Goal: Task Accomplishment & Management: Manage account settings

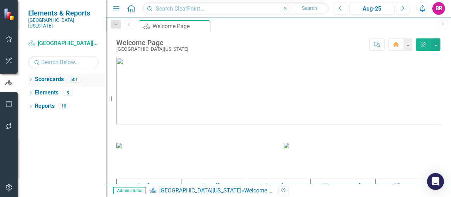
click at [31, 78] on icon "Dropdown" at bounding box center [30, 80] width 5 height 4
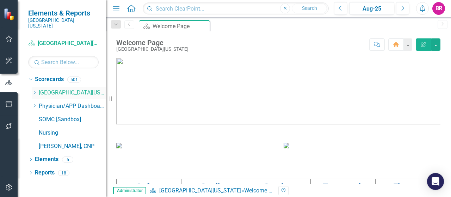
click at [36, 90] on icon "Dropdown" at bounding box center [34, 92] width 5 height 4
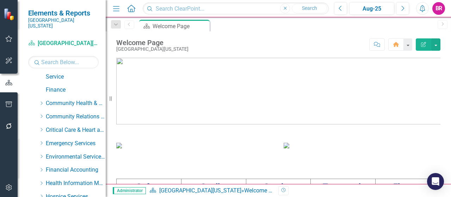
scroll to position [70, 0]
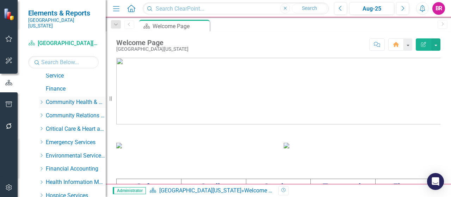
click at [43, 100] on icon "Dropdown" at bounding box center [41, 102] width 5 height 4
click at [43, 98] on icon "Dropdown" at bounding box center [41, 100] width 4 height 5
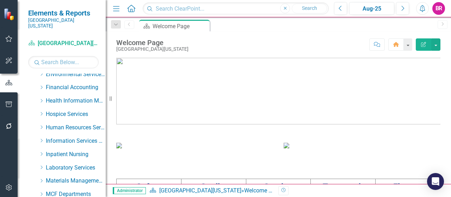
scroll to position [141, 0]
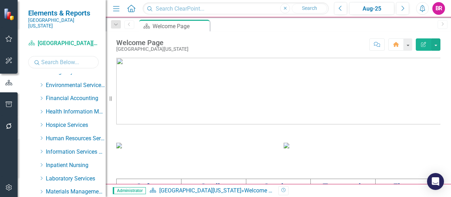
click at [54, 57] on input "text" at bounding box center [63, 62] width 70 height 12
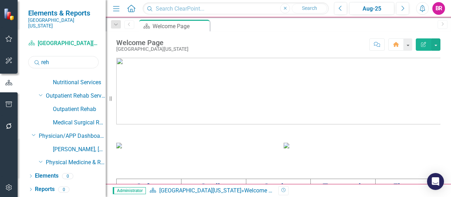
scroll to position [21, 0]
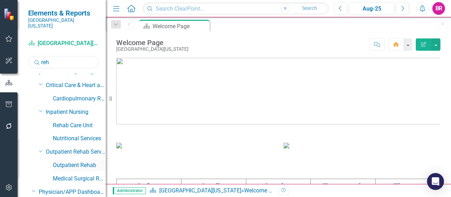
type input "reh"
click at [77, 161] on link "Outpatient Rehab" at bounding box center [79, 165] width 53 height 8
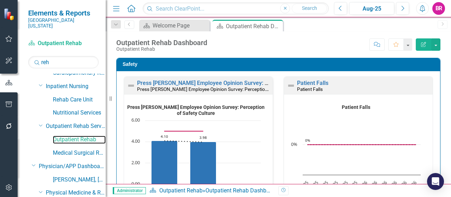
scroll to position [70, 0]
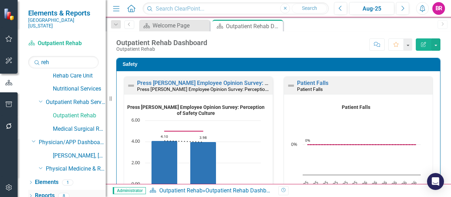
click at [43, 192] on link "Reports" at bounding box center [45, 196] width 20 height 8
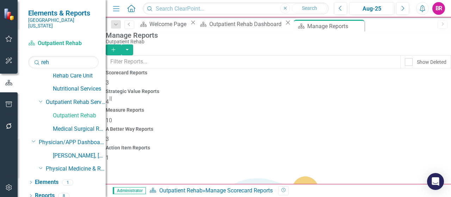
click at [271, 107] on h4 "Measure Reports" at bounding box center [278, 109] width 345 height 5
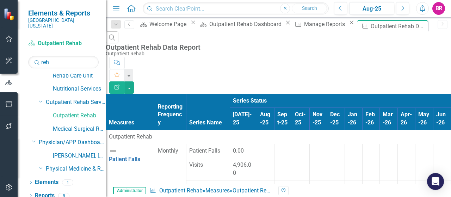
click at [271, 147] on div at bounding box center [266, 147] width 12 height 0
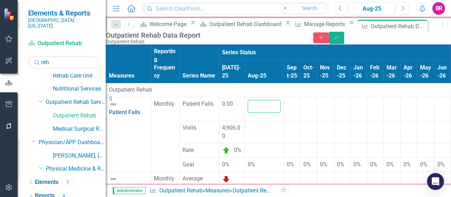
click at [281, 104] on input "number" at bounding box center [264, 106] width 33 height 13
type input "0"
click at [281, 124] on div at bounding box center [264, 124] width 33 height 0
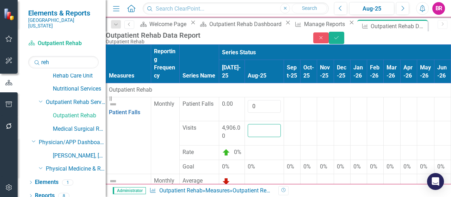
click at [281, 125] on input "number" at bounding box center [264, 130] width 33 height 13
type input "4771"
click at [297, 124] on div at bounding box center [292, 124] width 11 height 0
click at [281, 177] on div at bounding box center [264, 177] width 33 height 0
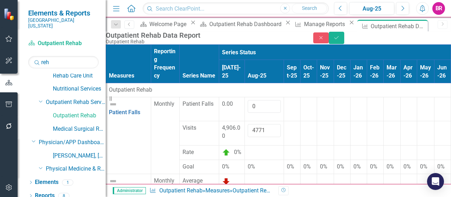
click at [281, 177] on div at bounding box center [264, 177] width 33 height 0
click at [281, 177] on input "number" at bounding box center [264, 183] width 33 height 13
type input "22"
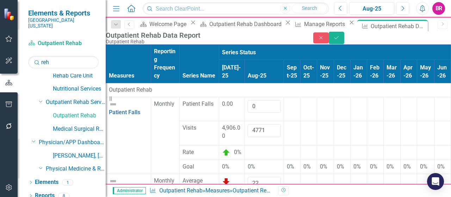
scroll to position [106, 0]
type input "504"
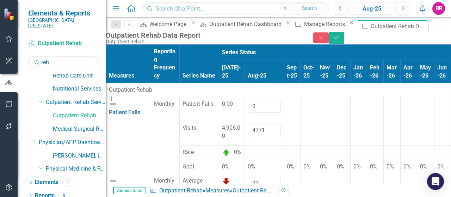
type input "462"
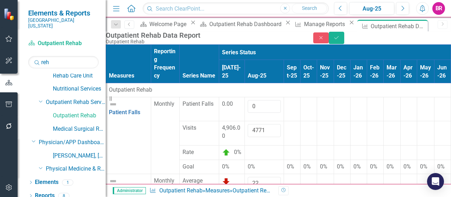
type input "16991"
type input "17735"
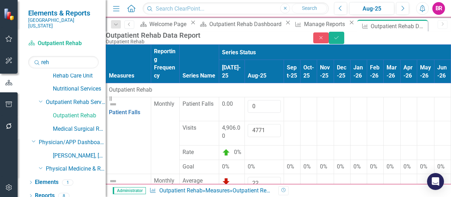
type input "4771"
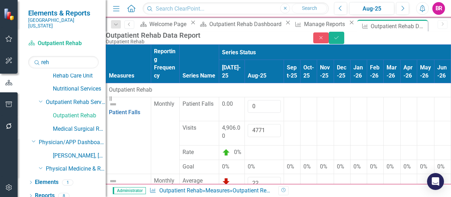
type input "4826"
click at [344, 38] on button "Save" at bounding box center [335, 38] width 15 height 12
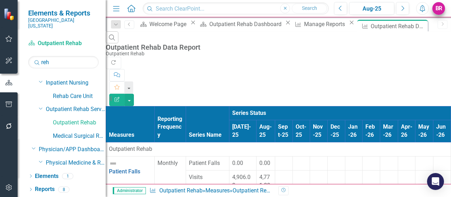
scroll to position [0, 0]
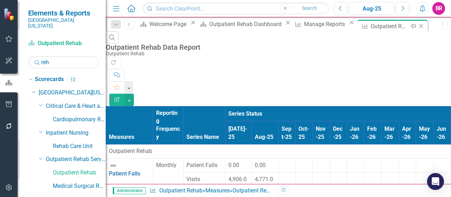
click at [419, 26] on icon at bounding box center [421, 26] width 4 height 4
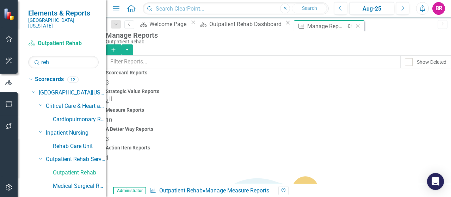
click at [354, 25] on icon "Close" at bounding box center [357, 26] width 7 height 6
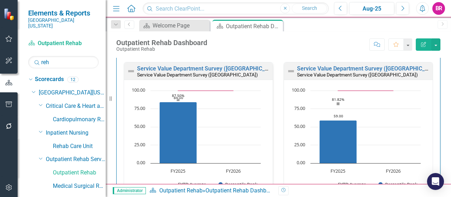
scroll to position [422, 0]
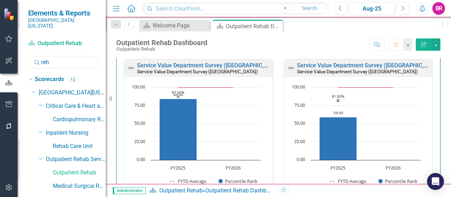
click at [76, 56] on input "reh" at bounding box center [63, 62] width 70 height 12
click at [75, 56] on input "reh" at bounding box center [63, 62] width 70 height 12
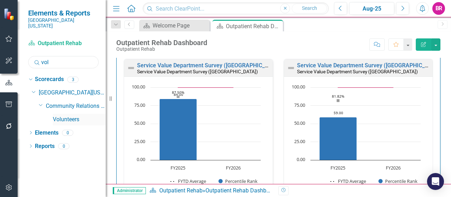
type input "vol"
drag, startPoint x: 61, startPoint y: 117, endPoint x: 102, endPoint y: 87, distance: 50.6
click at [61, 117] on link "Volunteers" at bounding box center [79, 119] width 53 height 8
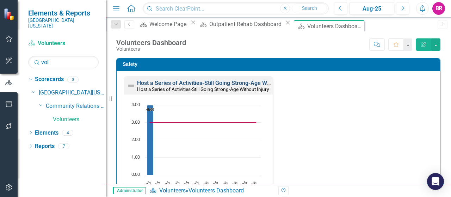
click at [220, 84] on link "Host a Series of Activities-Still Going Strong-Age Without Injury" at bounding box center [217, 83] width 160 height 7
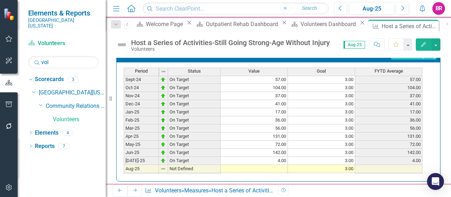
scroll to position [246, 0]
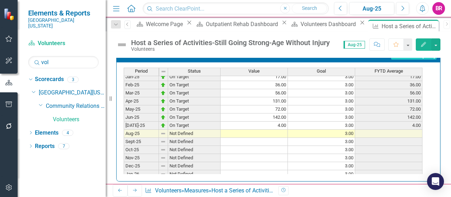
click at [272, 126] on tbody "Nov-23 On Target 37.00 3.00 37.00 Dec-23 On Target 44.00 3.00 44.00 Jan-24 On T…" at bounding box center [273, 88] width 299 height 259
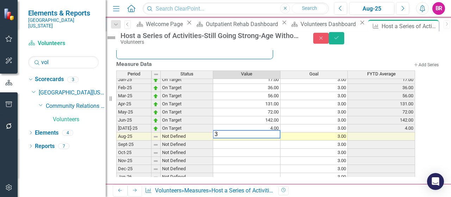
scroll to position [331, 0]
type textarea "3"
click at [273, 140] on td at bounding box center [246, 144] width 67 height 8
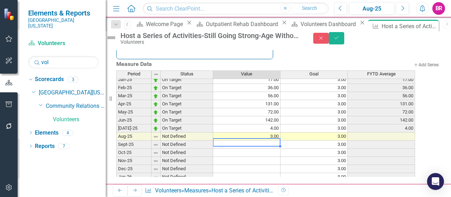
click at [273, 140] on td at bounding box center [246, 144] width 67 height 8
type textarea "3"
click at [344, 43] on button "Save" at bounding box center [335, 38] width 15 height 12
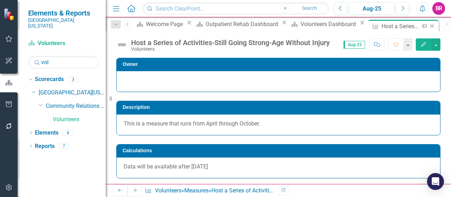
click at [428, 26] on icon "Close" at bounding box center [431, 26] width 7 height 6
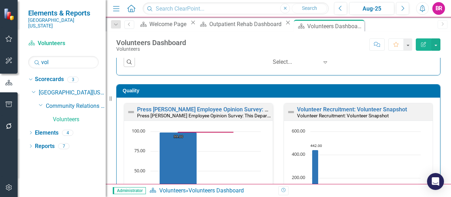
scroll to position [211, 0]
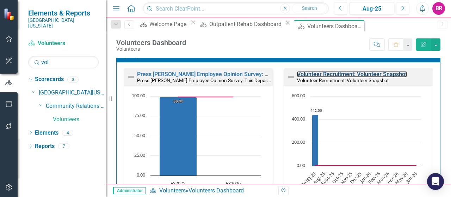
drag, startPoint x: 347, startPoint y: 74, endPoint x: 281, endPoint y: 18, distance: 86.6
click at [347, 74] on link "Volunteer Recruitment: Volunteer Snapshot" at bounding box center [352, 74] width 110 height 7
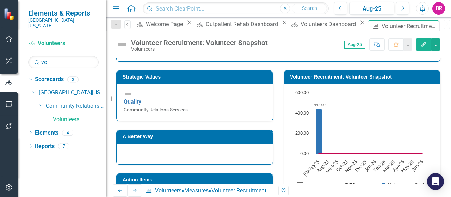
scroll to position [106, 0]
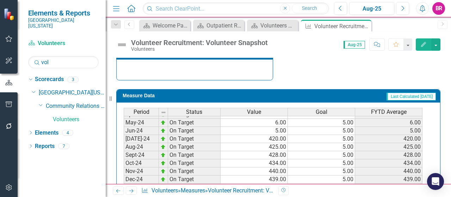
scroll to position [246, 0]
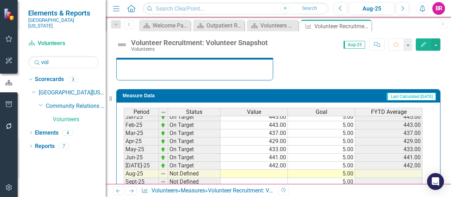
click at [271, 166] on tbody "Jul-23 On Target 11.00 5.00 11.00 Aug-23 On Target 6.00 5.00 6.00 Sep-23 On Tar…" at bounding box center [273, 92] width 299 height 251
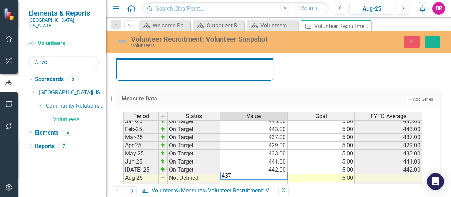
type textarea "437"
click at [272, 183] on td at bounding box center [253, 186] width 67 height 8
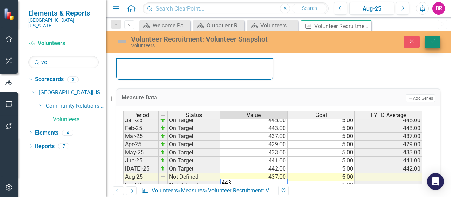
type textarea "443"
click at [433, 40] on icon "Save" at bounding box center [432, 41] width 6 height 5
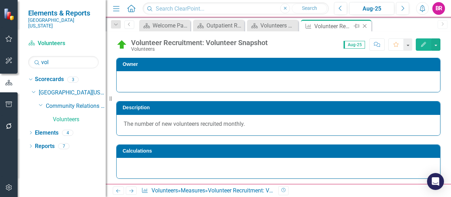
click at [364, 26] on icon at bounding box center [365, 26] width 4 height 4
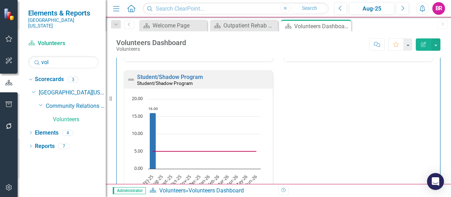
scroll to position [775, 0]
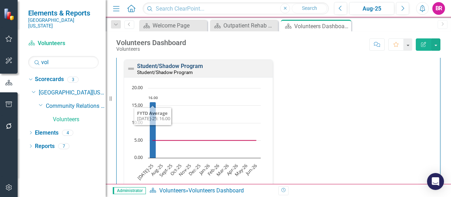
click at [166, 63] on link "Student/Shadow Program" at bounding box center [170, 66] width 66 height 7
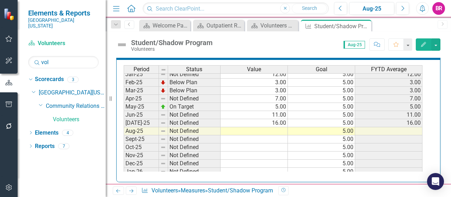
scroll to position [282, 0]
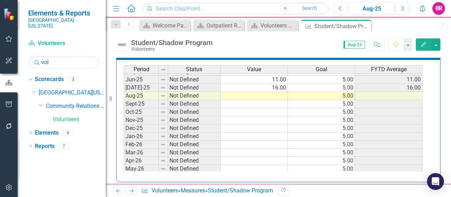
click at [277, 95] on td at bounding box center [253, 96] width 67 height 8
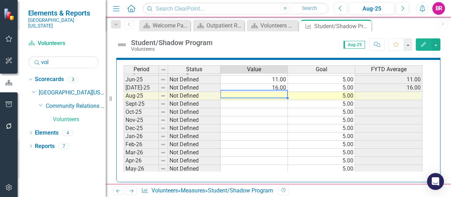
click at [257, 92] on td at bounding box center [253, 96] width 67 height 8
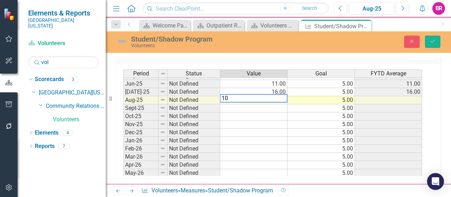
type textarea "10"
click at [262, 106] on td at bounding box center [253, 108] width 67 height 8
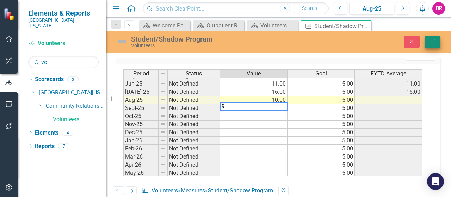
type textarea "9"
click at [433, 36] on button "Save" at bounding box center [432, 42] width 15 height 12
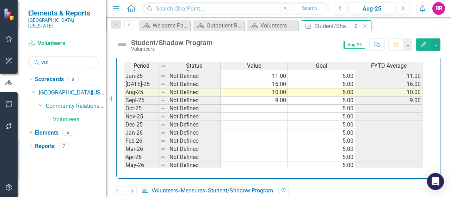
click at [366, 26] on icon "Close" at bounding box center [364, 26] width 7 height 6
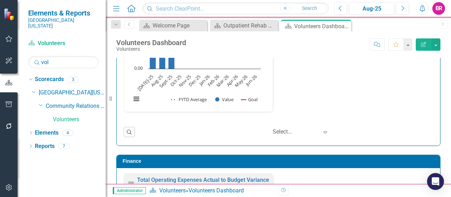
scroll to position [810, 0]
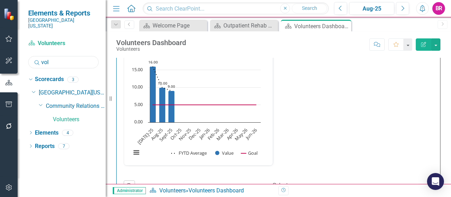
click at [62, 56] on input "vol" at bounding box center [63, 62] width 70 height 12
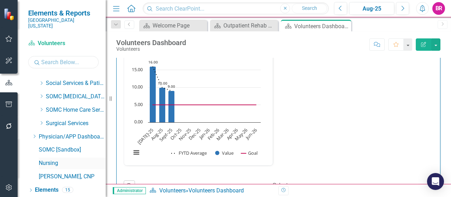
scroll to position [444, 0]
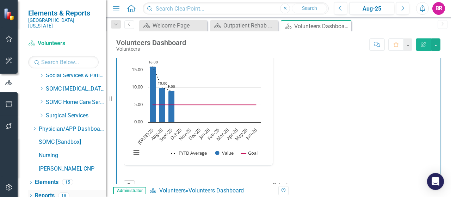
click at [45, 192] on link "Reports" at bounding box center [45, 196] width 20 height 8
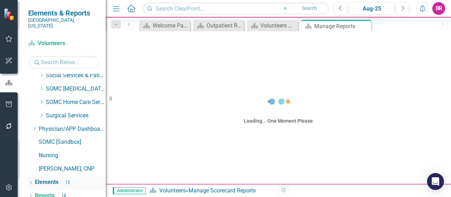
click at [42, 178] on link "Elements" at bounding box center [47, 182] width 24 height 8
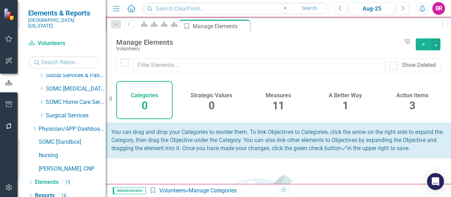
click at [409, 98] on div "3" at bounding box center [412, 105] width 6 height 15
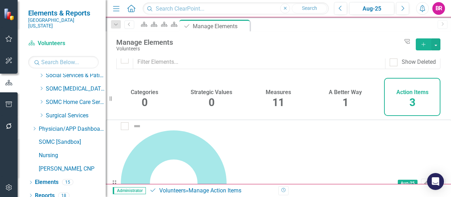
scroll to position [9, 0]
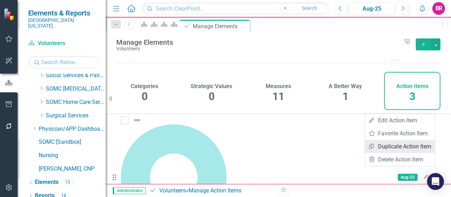
click at [394, 148] on link "Copy Duplicate Action Item" at bounding box center [399, 146] width 70 height 13
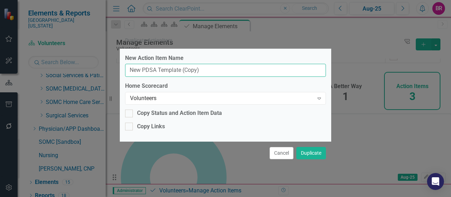
drag, startPoint x: 198, startPoint y: 70, endPoint x: 188, endPoint y: 70, distance: 9.5
click at [188, 70] on input "New PDSA Template (Copy)" at bounding box center [225, 70] width 201 height 13
click at [207, 73] on input "New PDSA Template (Copy)" at bounding box center [225, 70] width 201 height 13
type input "New PDSA Template"
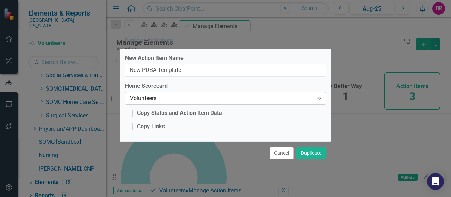
click at [179, 96] on div "Volunteers" at bounding box center [221, 98] width 183 height 8
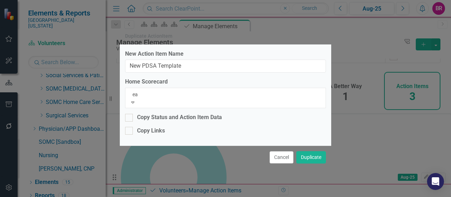
scroll to position [23, 0]
type input "eas"
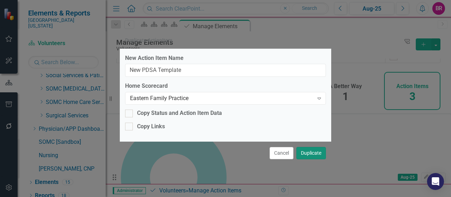
click at [308, 148] on button "Duplicate" at bounding box center [311, 153] width 30 height 12
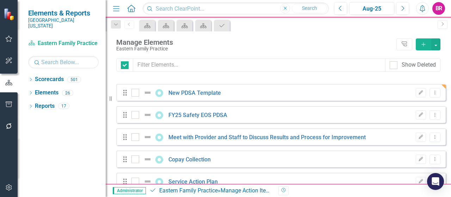
checkbox input "false"
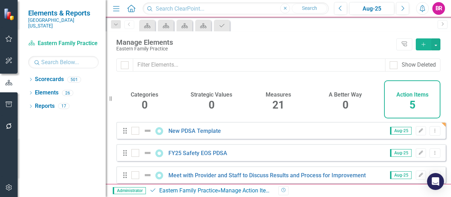
scroll to position [54, 0]
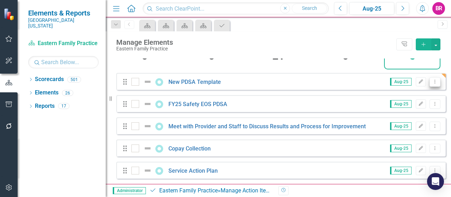
click at [432, 82] on icon "Dropdown Menu" at bounding box center [435, 81] width 6 height 5
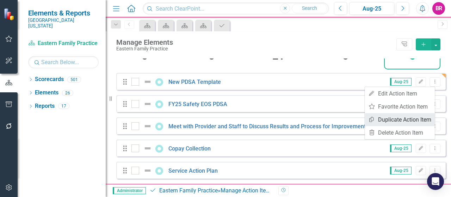
click at [399, 115] on link "Copy Duplicate Action Item" at bounding box center [399, 119] width 70 height 13
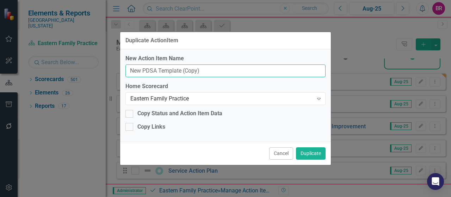
drag, startPoint x: 201, startPoint y: 69, endPoint x: 192, endPoint y: 72, distance: 9.6
click at [184, 69] on input "New PDSA Template (Copy)" at bounding box center [225, 70] width 200 height 13
type input "New PDSA Template"
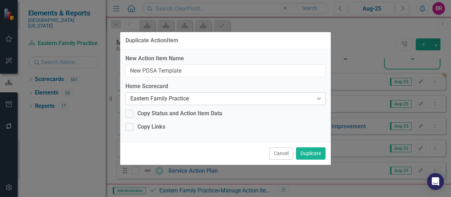
click at [239, 96] on div "Eastern Family Practice" at bounding box center [221, 99] width 183 height 8
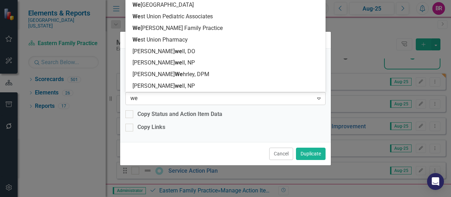
scroll to position [58, 0]
type input "wes"
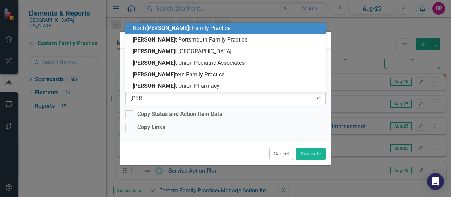
scroll to position [0, 0]
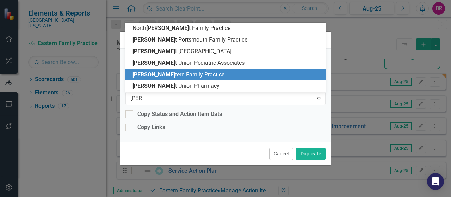
click at [199, 74] on div "Wes tern Family Practice" at bounding box center [226, 75] width 189 height 8
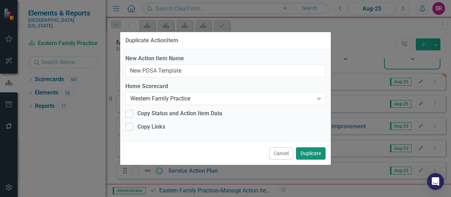
click at [314, 153] on button "Duplicate" at bounding box center [311, 153] width 30 height 12
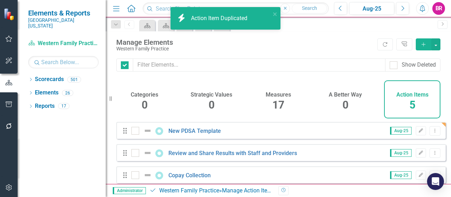
checkbox input "false"
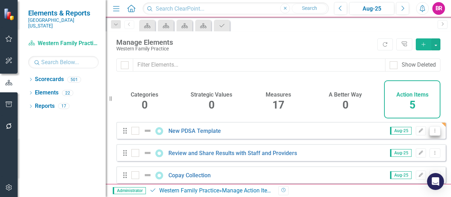
click at [432, 133] on button "Dropdown Menu" at bounding box center [434, 131] width 11 height 10
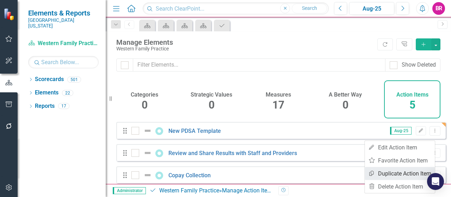
click at [395, 176] on link "Copy Duplicate Action Item" at bounding box center [399, 173] width 70 height 13
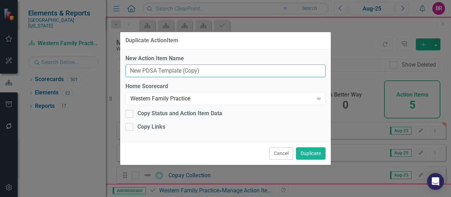
drag, startPoint x: 205, startPoint y: 71, endPoint x: 98, endPoint y: 76, distance: 107.1
click at [98, 76] on div "Duplicate ActionItem New Action Item Name New PDSA Template (Copy) Home Scoreca…" at bounding box center [225, 98] width 451 height 197
type input "FY26 Service Value"
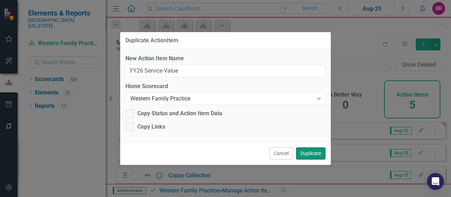
click at [307, 154] on button "Duplicate" at bounding box center [311, 153] width 30 height 12
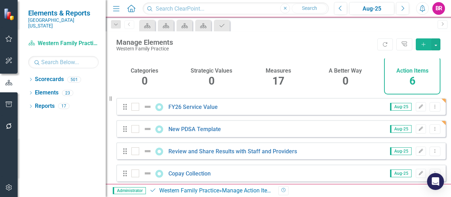
scroll to position [35, 0]
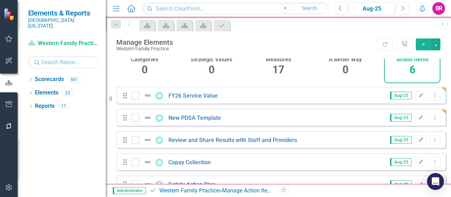
click at [196, 95] on div "Drag FY26 Service Value Aug-25 Edit Dropdown Menu" at bounding box center [280, 95] width 329 height 17
click at [202, 99] on link "FY26 Service Value" at bounding box center [192, 95] width 49 height 7
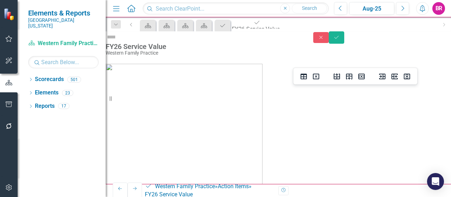
scroll to position [32, 0]
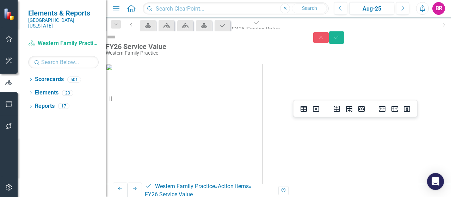
drag, startPoint x: 206, startPoint y: 357, endPoint x: 238, endPoint y: 356, distance: 31.7
click at [253, 76] on img at bounding box center [184, 142] width 157 height 156
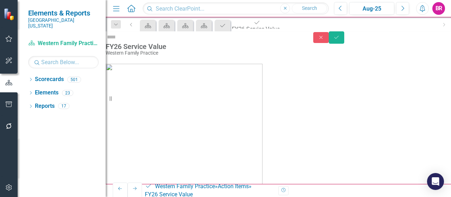
scroll to position [141, 0]
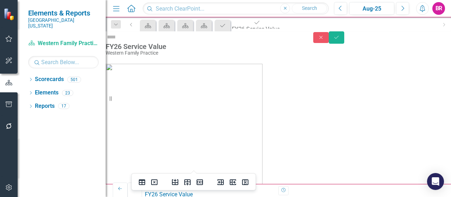
drag, startPoint x: 163, startPoint y: 274, endPoint x: 163, endPoint y: 259, distance: 15.5
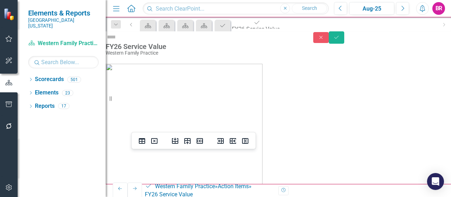
scroll to position [211, 0]
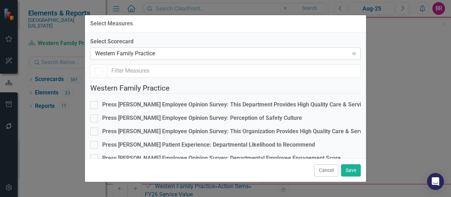
checkbox input "false"
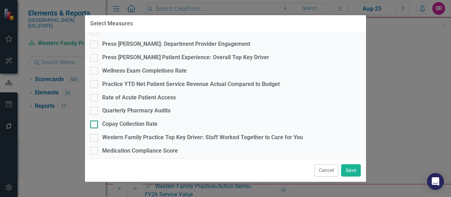
scroll to position [170, 0]
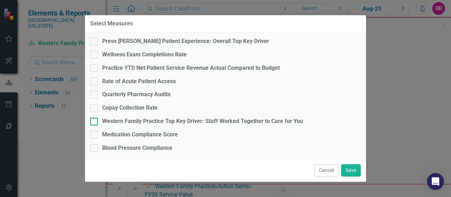
drag, startPoint x: 165, startPoint y: 114, endPoint x: 192, endPoint y: 118, distance: 26.8
click at [167, 117] on div "Western Family Practice Top Key Driver: Staff Worked Together to Care for You" at bounding box center [202, 121] width 201 height 8
click at [95, 118] on input "Western Family Practice Top Key Driver: Staff Worked Together to Care for You" at bounding box center [92, 120] width 5 height 5
checkbox input "true"
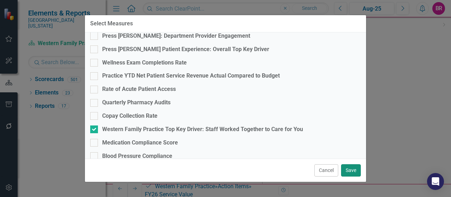
click at [344, 168] on button "Save" at bounding box center [351, 170] width 20 height 12
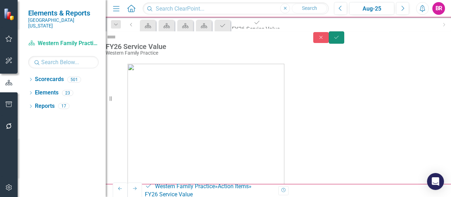
drag, startPoint x: 432, startPoint y: 42, endPoint x: 436, endPoint y: 55, distance: 14.1
click at [339, 40] on icon "Save" at bounding box center [336, 37] width 6 height 5
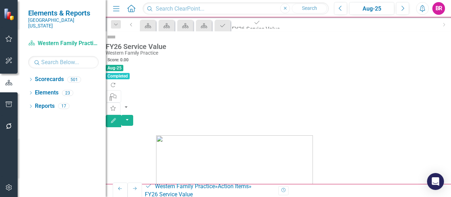
click at [239, 42] on icon "Close" at bounding box center [235, 45] width 7 height 6
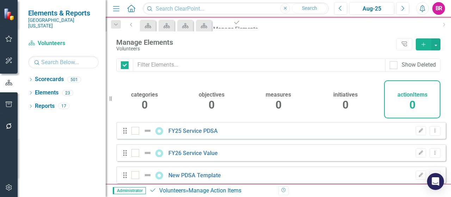
checkbox input "false"
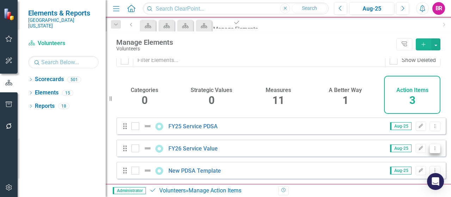
click at [432, 146] on icon "Dropdown Menu" at bounding box center [435, 148] width 6 height 5
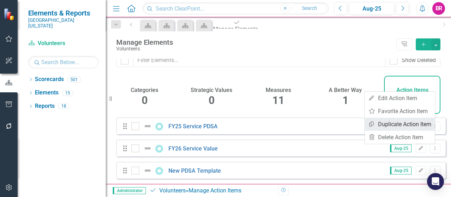
click at [406, 129] on link "Copy Duplicate Action Item" at bounding box center [399, 124] width 70 height 13
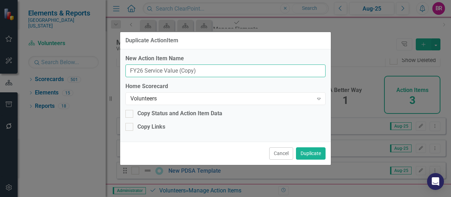
drag, startPoint x: 203, startPoint y: 70, endPoint x: 177, endPoint y: 71, distance: 25.7
click at [177, 71] on input "FY26 Service Value (Copy)" at bounding box center [225, 70] width 200 height 13
type input "FY26 Service Value"
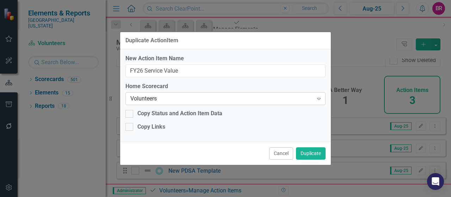
click at [271, 101] on div "Volunteers" at bounding box center [221, 99] width 183 height 8
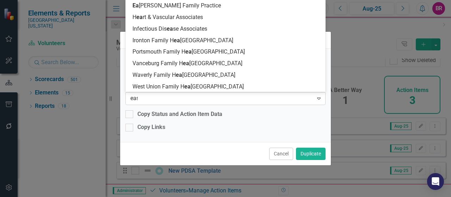
scroll to position [0, 0]
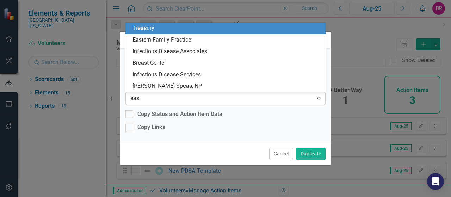
type input "east"
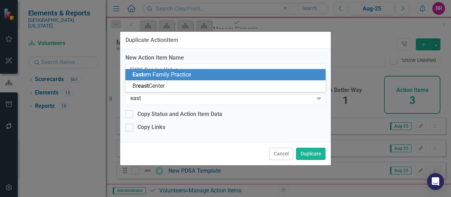
click at [207, 76] on div "East ern Family Practice" at bounding box center [226, 75] width 189 height 8
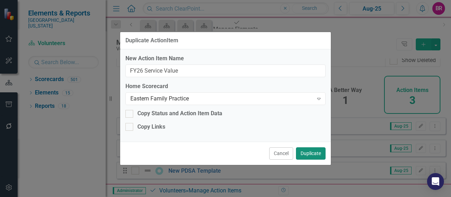
click at [310, 152] on button "Duplicate" at bounding box center [311, 153] width 30 height 12
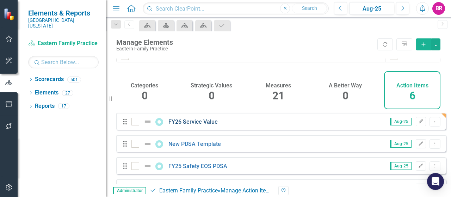
click at [201, 125] on link "FY26 Service Value" at bounding box center [192, 121] width 49 height 7
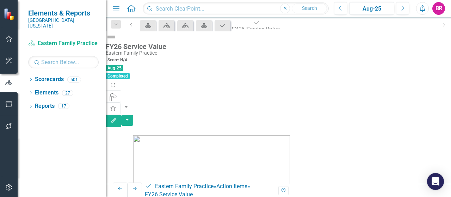
scroll to position [297, 0]
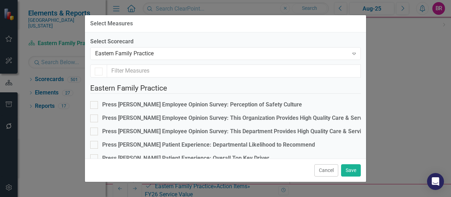
checkbox input "false"
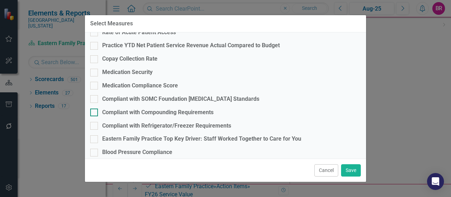
scroll to position [223, 0]
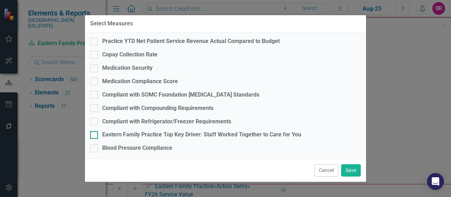
click at [195, 131] on div "Eastern Family Practice Top Key Driver: Staff Worked Together to Care for You" at bounding box center [201, 135] width 199 height 8
click at [95, 131] on input "Eastern Family Practice Top Key Driver: Staff Worked Together to Care for You" at bounding box center [92, 133] width 5 height 5
checkbox input "true"
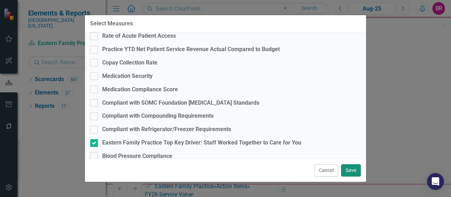
click at [356, 173] on button "Save" at bounding box center [351, 170] width 20 height 12
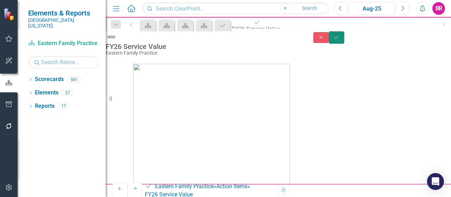
click at [344, 44] on button "Save" at bounding box center [335, 37] width 15 height 12
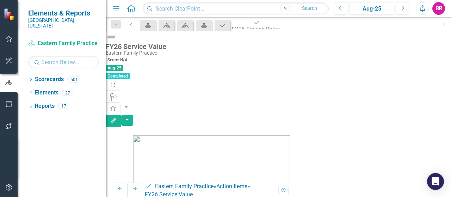
click at [280, 42] on div "Close" at bounding box center [256, 46] width 48 height 8
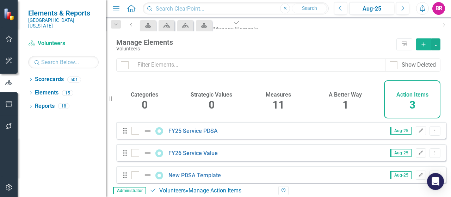
click at [220, 42] on icon "Close" at bounding box center [216, 45] width 7 height 6
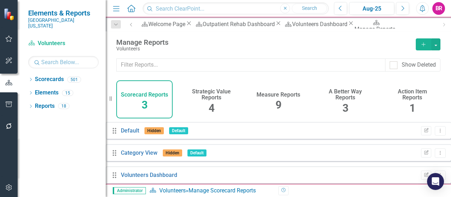
scroll to position [9, 0]
click at [361, 42] on icon "Close" at bounding box center [357, 45] width 7 height 6
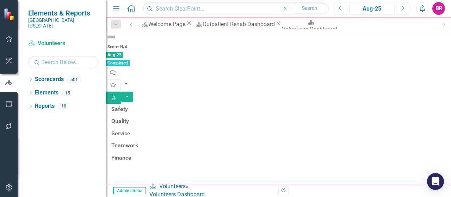
click at [289, 42] on icon "Close" at bounding box center [285, 45] width 7 height 6
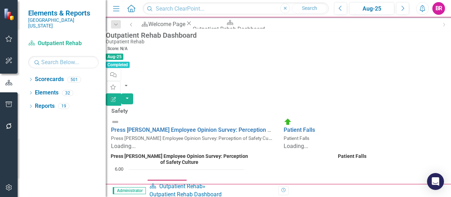
click at [52, 56] on input "text" at bounding box center [63, 62] width 70 height 12
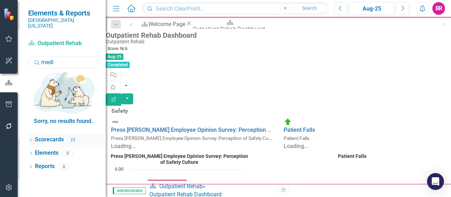
type input "medi"
click at [30, 138] on icon "Dropdown" at bounding box center [30, 140] width 5 height 4
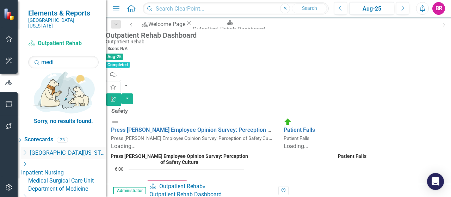
drag, startPoint x: 29, startPoint y: 77, endPoint x: 32, endPoint y: 83, distance: 7.3
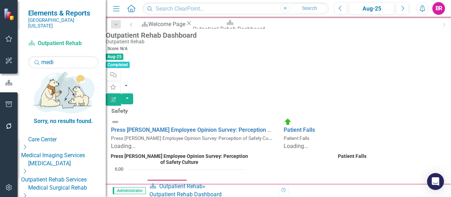
scroll to position [141, 0]
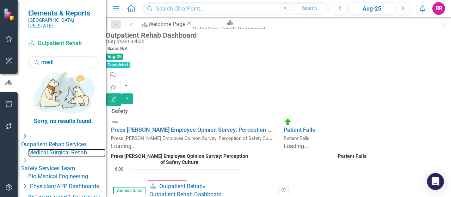
click at [71, 149] on link "Medical Surgical Rehab" at bounding box center [66, 153] width 77 height 8
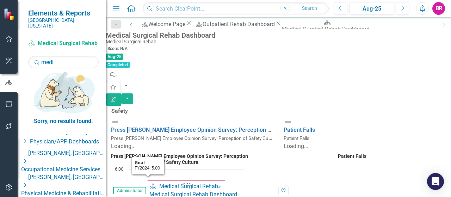
scroll to position [217, 0]
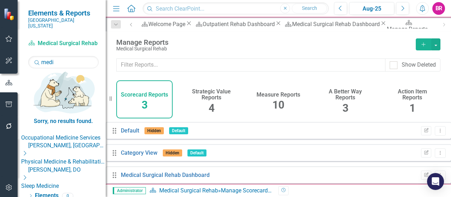
click at [275, 96] on h4 "Measure Reports" at bounding box center [278, 95] width 44 height 6
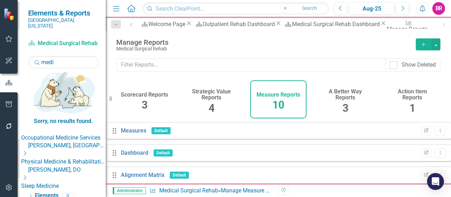
scroll to position [165, 0]
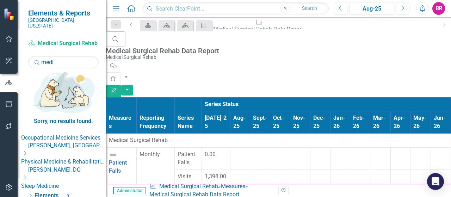
click at [247, 150] on div at bounding box center [240, 150] width 14 height 0
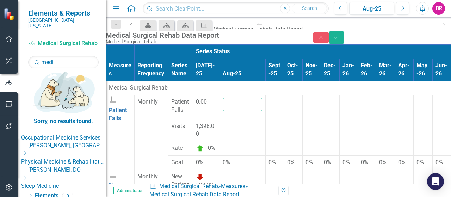
click at [262, 107] on input "number" at bounding box center [243, 104] width 40 height 13
type input "0"
click at [262, 122] on div at bounding box center [243, 122] width 40 height 0
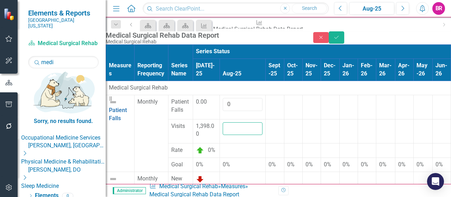
click at [262, 122] on input "number" at bounding box center [243, 128] width 40 height 13
type input "1397"
click at [284, 119] on td at bounding box center [274, 131] width 18 height 24
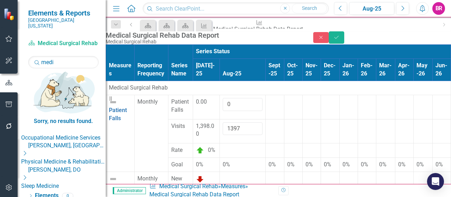
click at [262, 175] on div at bounding box center [243, 175] width 40 height 0
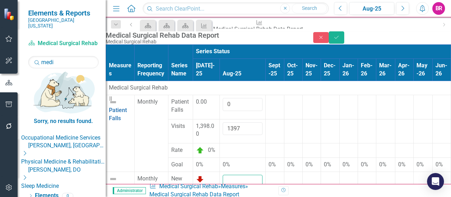
click at [262, 175] on input "number" at bounding box center [243, 181] width 40 height 13
type input "693"
click at [281, 175] on div at bounding box center [274, 175] width 12 height 0
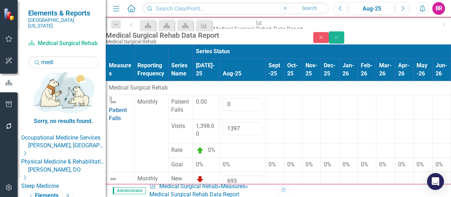
type input "10"
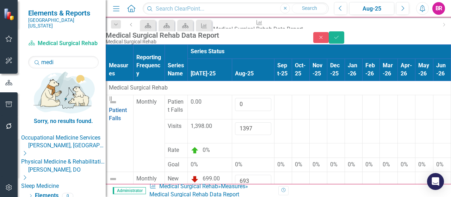
type input "27"
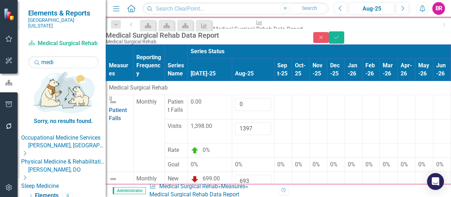
type input "1397"
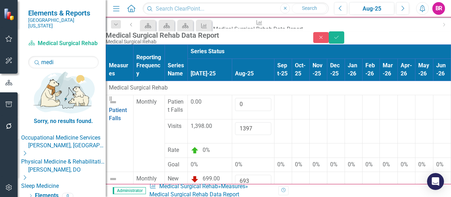
scroll to position [141, 0]
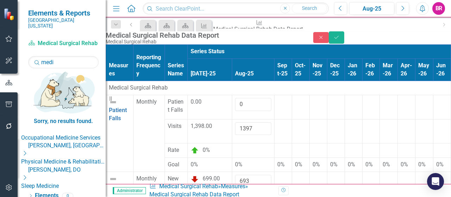
type input "3163"
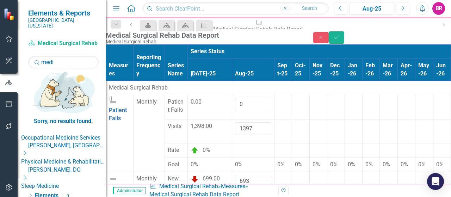
type input "3444"
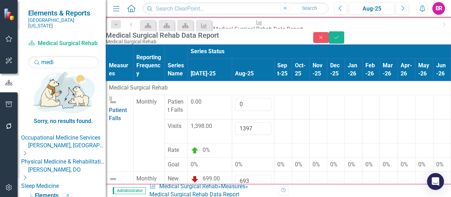
type input "1397"
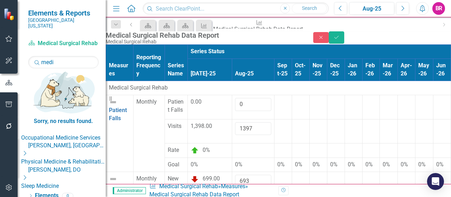
type input "1446"
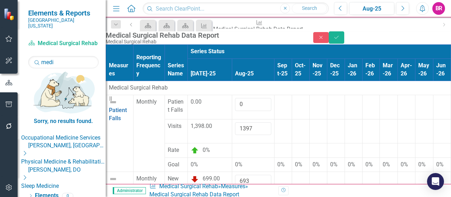
click at [442, 40] on div "Close Save" at bounding box center [382, 37] width 138 height 12
click at [344, 40] on button "Save" at bounding box center [335, 37] width 15 height 12
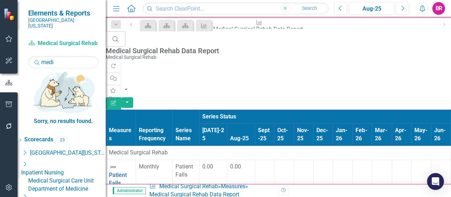
scroll to position [0, 0]
click at [220, 42] on icon "Close" at bounding box center [216, 45] width 7 height 6
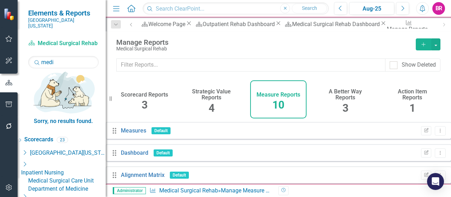
click at [388, 43] on icon at bounding box center [390, 45] width 4 height 4
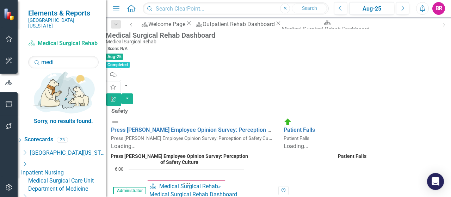
scroll to position [466, 0]
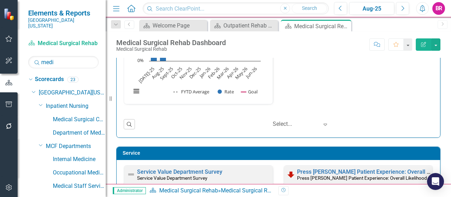
scroll to position [1, 0]
